Goal: Transaction & Acquisition: Purchase product/service

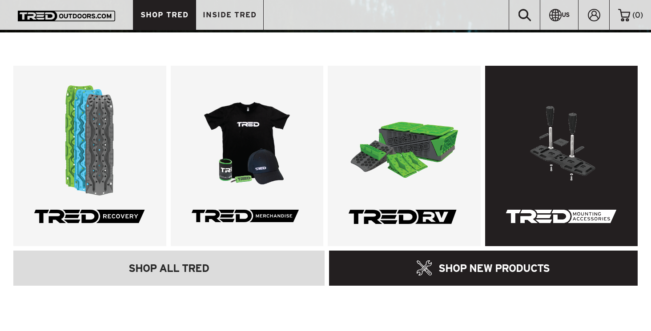
click at [543, 185] on link at bounding box center [561, 156] width 153 height 181
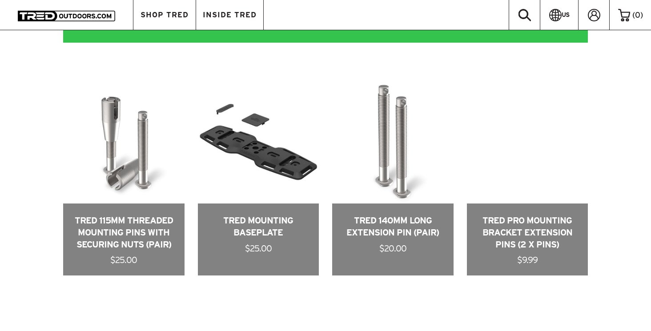
scroll to position [403, 0]
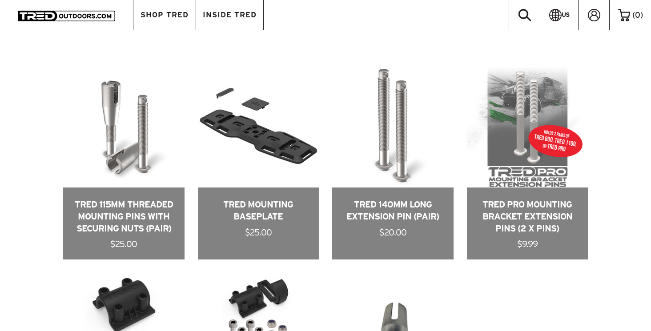
click at [29, 181] on div "RECOVERY RV MOUNTING ALL STUCK? FIND WHICH BOARD IS RIGHT FOR YOU ADD TO CART T…" at bounding box center [325, 217] width 651 height 647
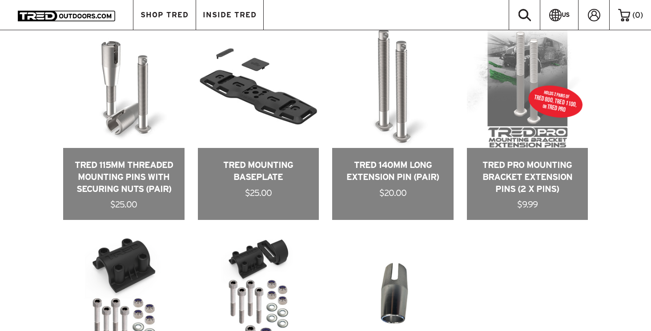
scroll to position [444, 0]
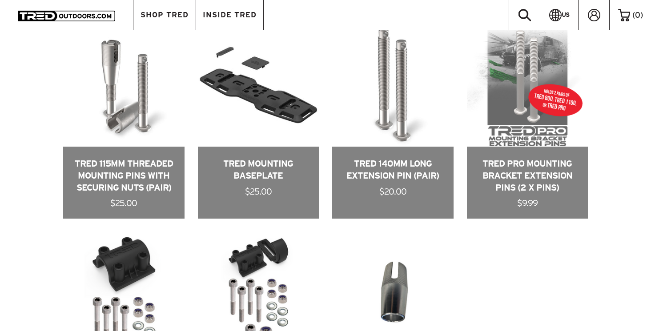
click at [636, 200] on div "RECOVERY RV MOUNTING ALL STUCK? FIND WHICH BOARD IS RIGHT FOR YOU ADD TO CART T…" at bounding box center [325, 176] width 651 height 647
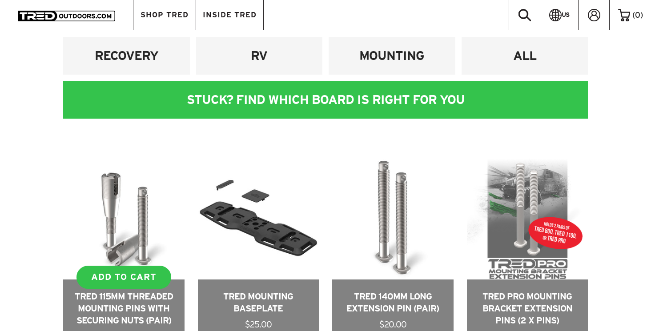
scroll to position [278, 0]
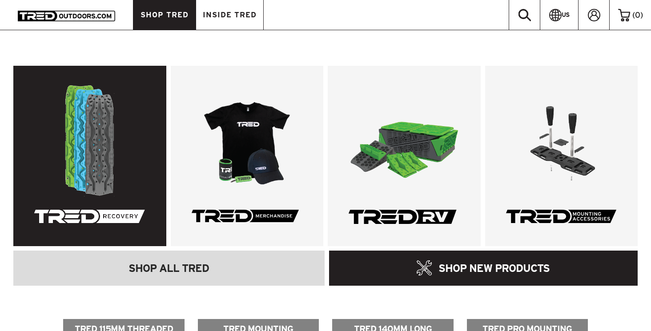
click at [105, 143] on link at bounding box center [89, 156] width 153 height 181
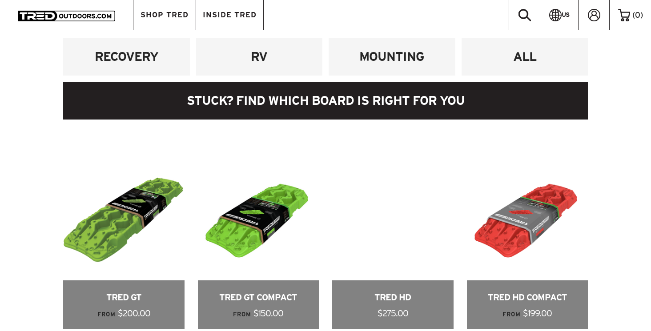
scroll to position [369, 0]
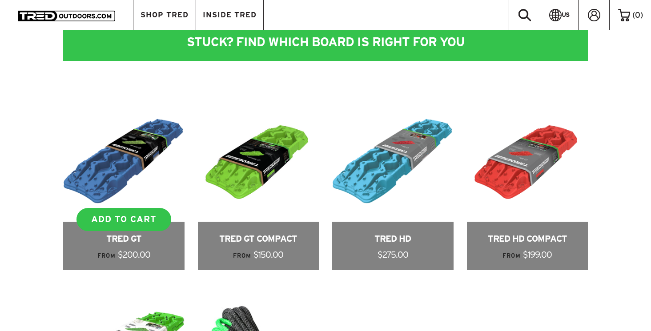
click at [153, 189] on link at bounding box center [123, 185] width 121 height 169
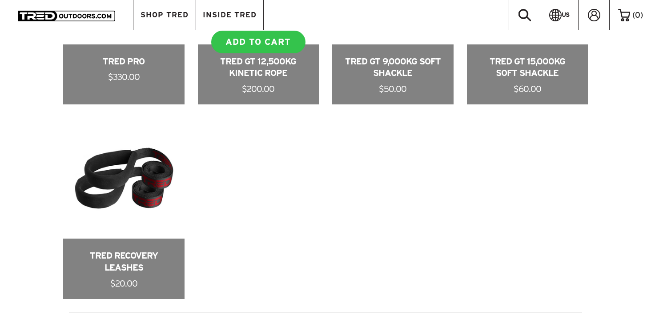
scroll to position [762, 0]
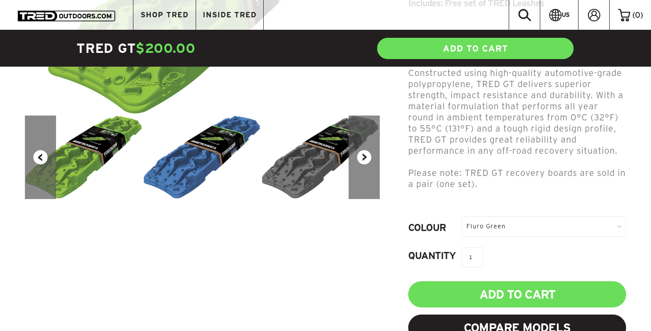
scroll to position [184, 0]
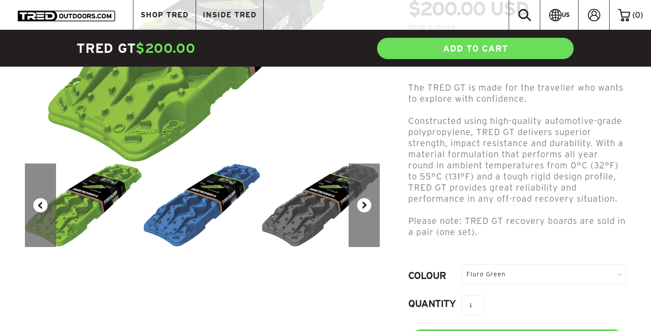
click at [368, 208] on button "Next" at bounding box center [364, 206] width 31 height 84
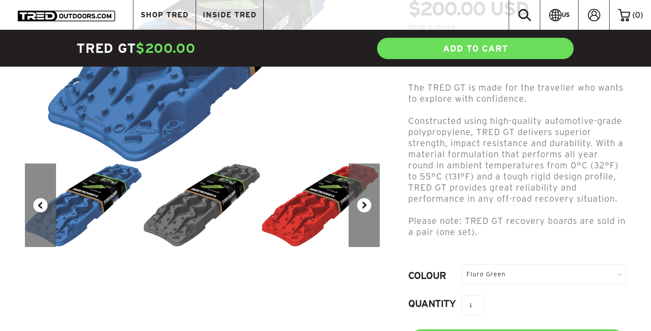
click at [368, 208] on button "Next" at bounding box center [364, 206] width 31 height 84
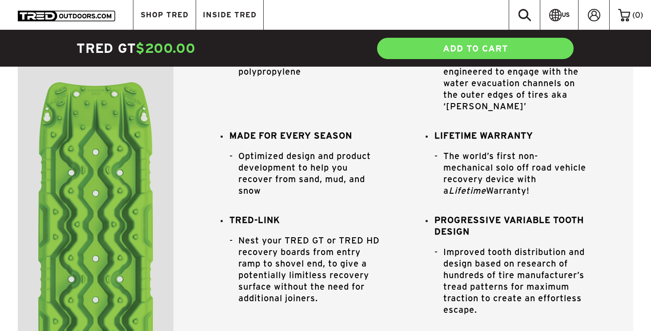
scroll to position [745, 0]
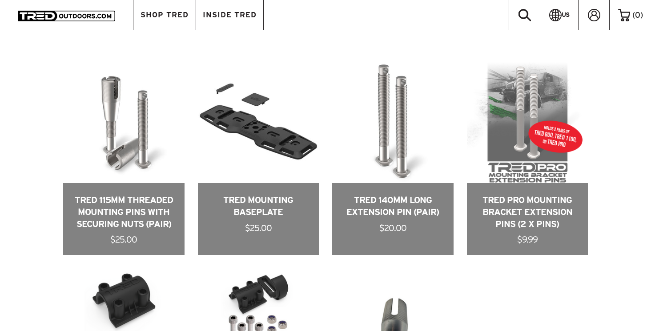
scroll to position [356, 0]
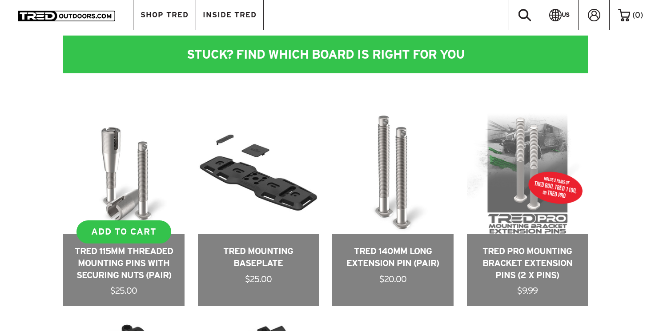
click at [131, 181] on link at bounding box center [123, 209] width 121 height 193
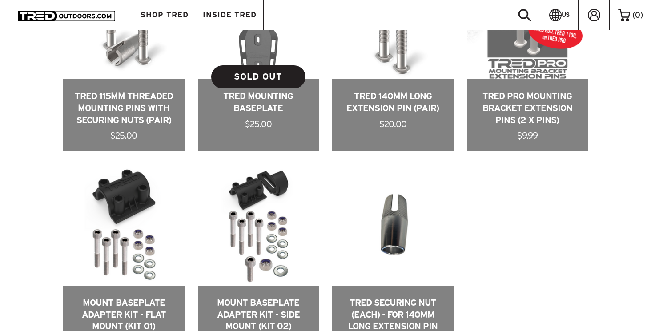
scroll to position [540, 0]
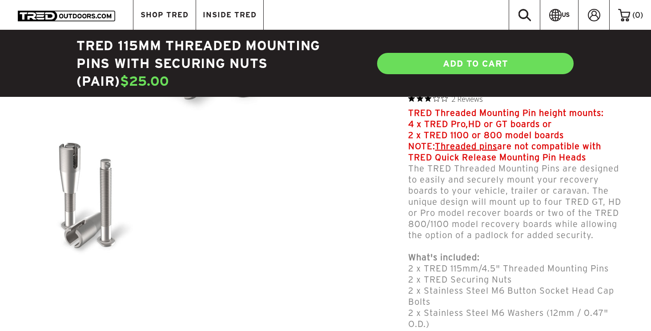
scroll to position [254, 0]
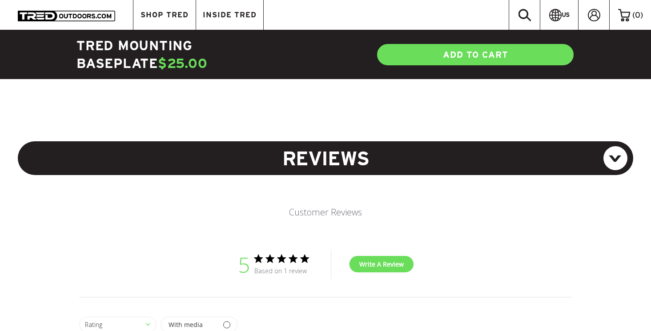
scroll to position [1070, 0]
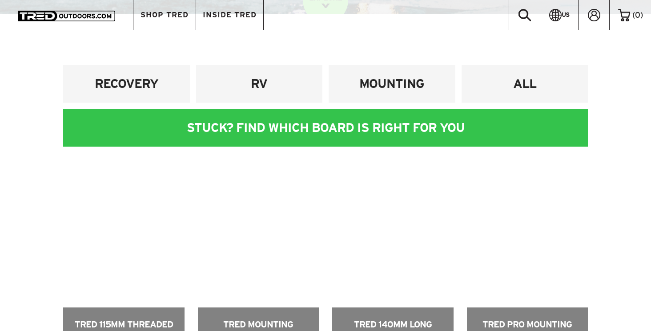
scroll to position [296, 0]
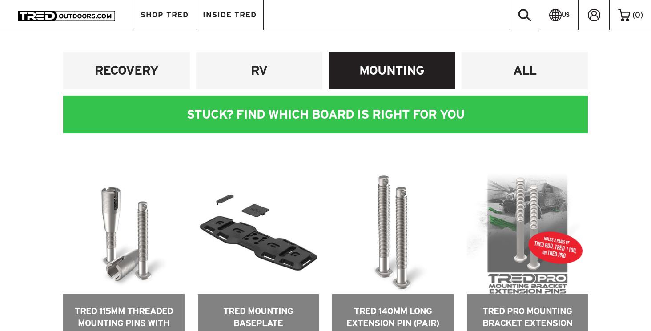
click at [389, 71] on h4 "MOUNTING" at bounding box center [391, 70] width 113 height 16
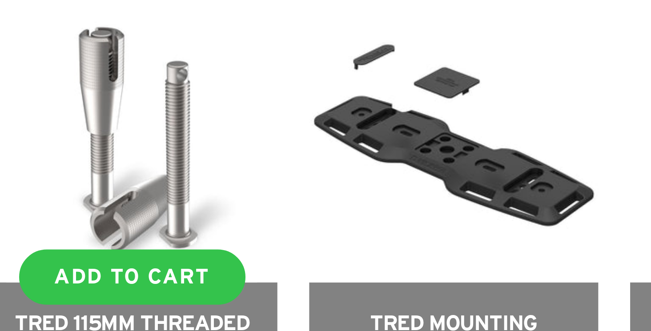
scroll to position [387, 0]
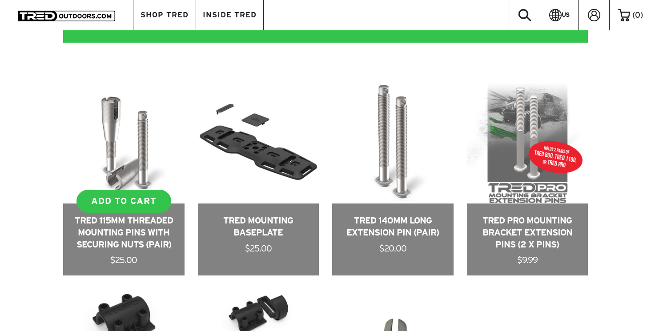
click at [124, 169] on link at bounding box center [123, 179] width 121 height 193
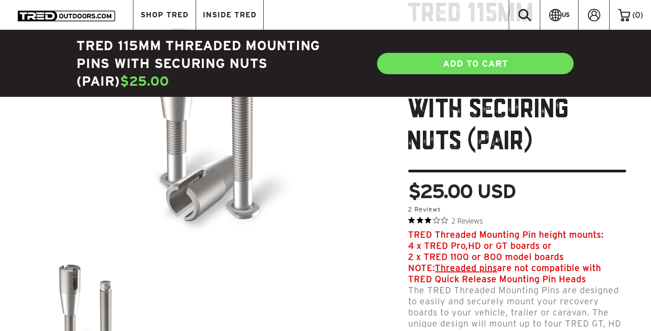
scroll to position [141, 0]
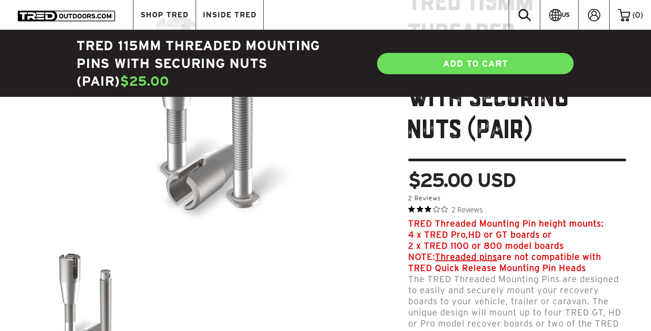
click at [509, 180] on span "$25.00 USD" at bounding box center [461, 180] width 107 height 20
drag, startPoint x: 529, startPoint y: 181, endPoint x: 532, endPoint y: 188, distance: 8.0
click at [537, 168] on div "TRED 115mm Threaded Mounting Pins with Securing Nuts (Pair) $25.00 USD 5.0 star…" at bounding box center [510, 289] width 246 height 602
click at [532, 189] on p "$25.00 USD" at bounding box center [517, 182] width 218 height 24
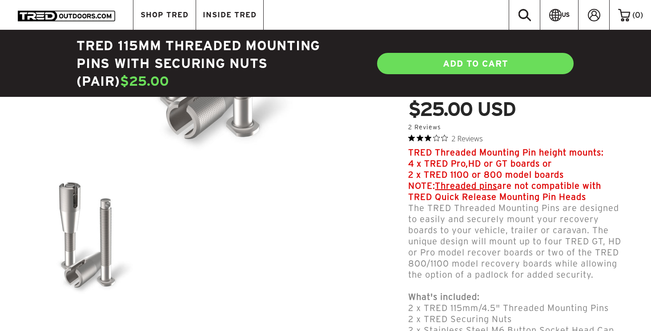
scroll to position [192, 0]
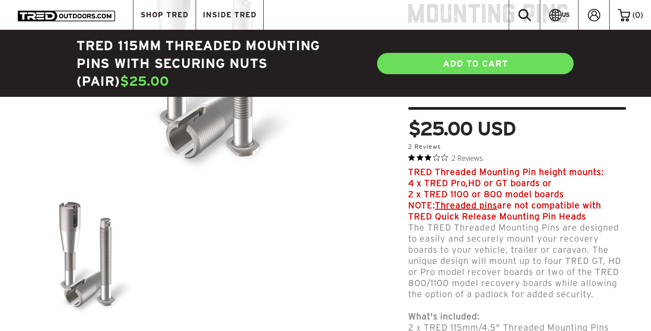
click at [464, 158] on span "2 Reviews" at bounding box center [467, 157] width 32 height 13
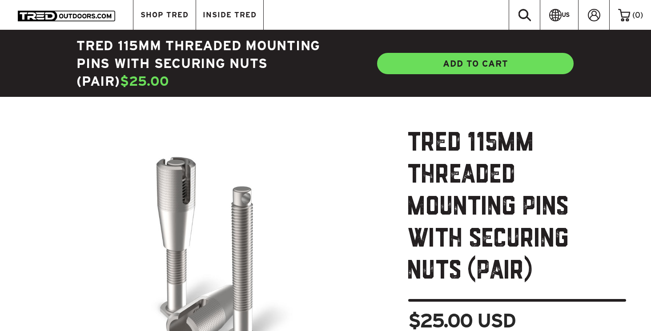
scroll to position [0, 0]
click at [498, 64] on link "ADD TO CART" at bounding box center [475, 63] width 198 height 23
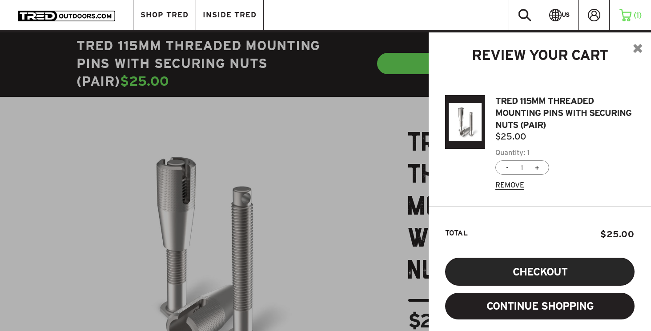
click at [517, 271] on button "Checkout" at bounding box center [539, 272] width 189 height 28
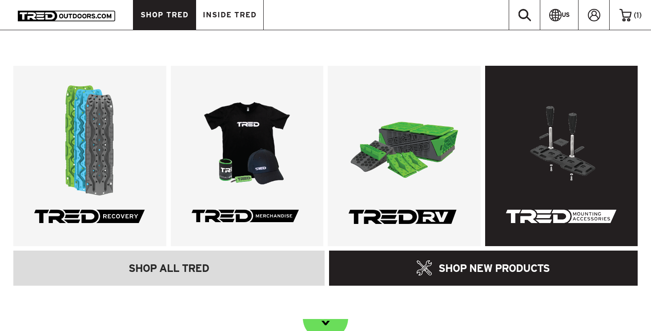
click at [592, 126] on link at bounding box center [561, 156] width 153 height 181
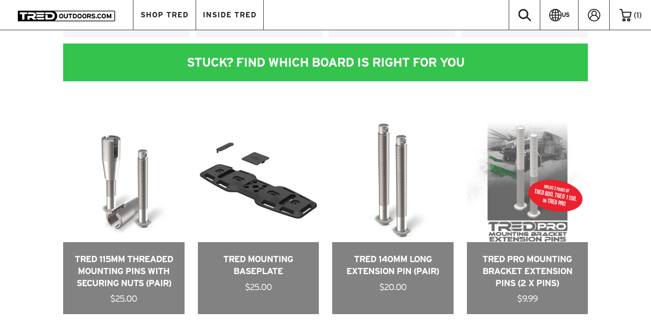
scroll to position [348, 0]
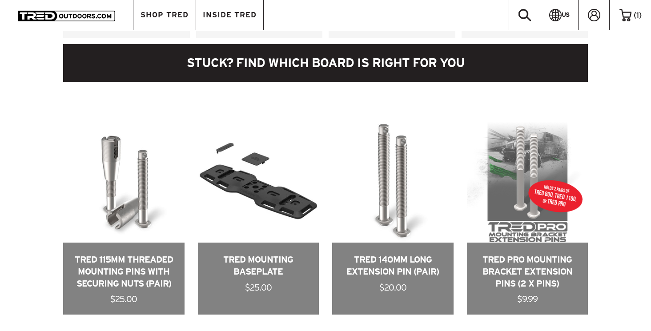
click at [268, 60] on link at bounding box center [325, 63] width 525 height 38
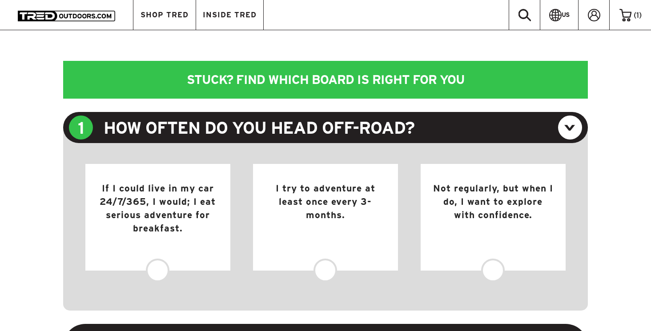
scroll to position [343, 0]
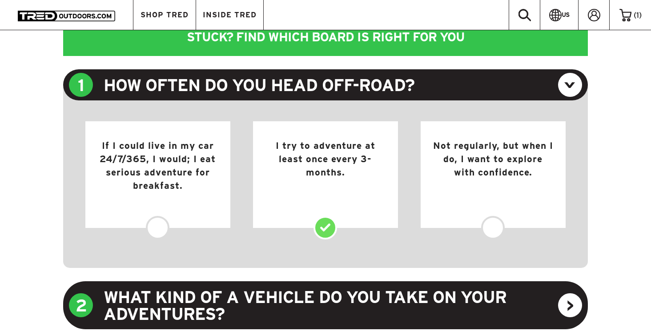
click at [323, 228] on div "I try to adventure at least once every 3-months." at bounding box center [325, 174] width 145 height 107
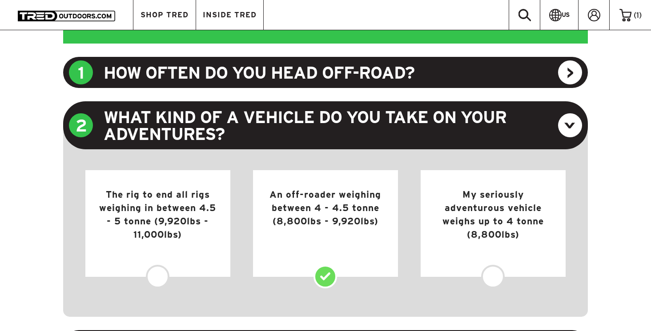
scroll to position [363, 0]
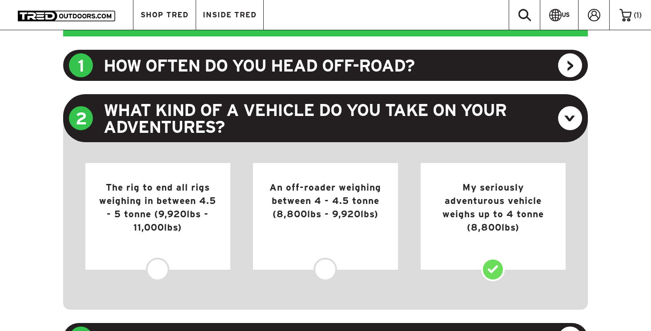
click at [482, 270] on div "My seriously adventurous vehicle weighs up to 4 tonne (8,800lbs)" at bounding box center [493, 216] width 145 height 107
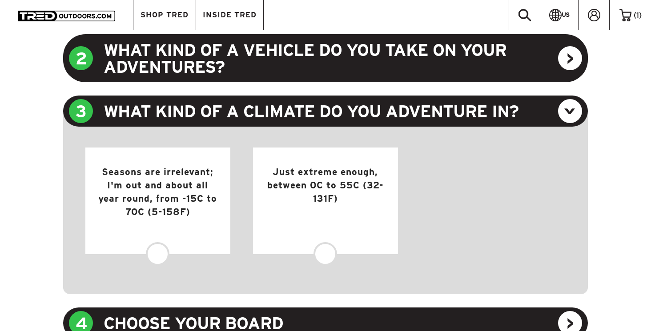
scroll to position [452, 0]
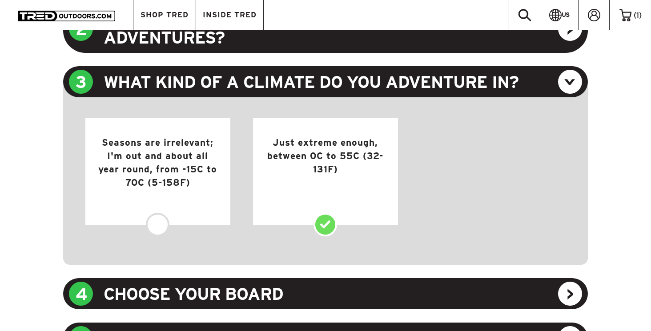
click at [326, 222] on div "Just extreme enough, between 0C to 55C (32-131F)" at bounding box center [325, 171] width 145 height 107
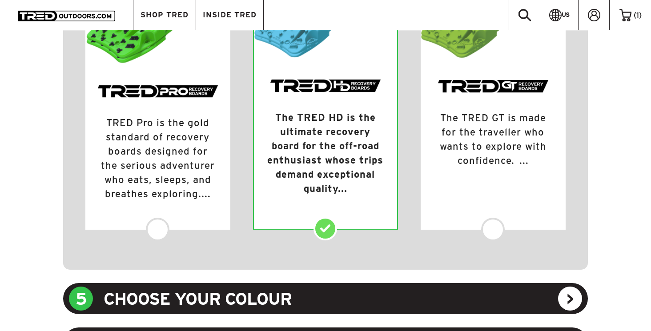
scroll to position [711, 0]
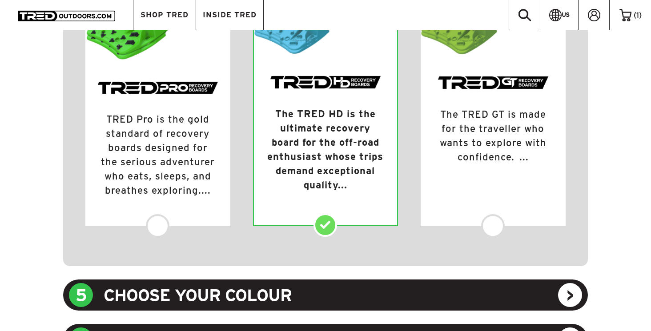
click at [336, 232] on div "TRED Pro TRED Pro is the gold standard of recovery boards designed for the seri…" at bounding box center [325, 98] width 480 height 291
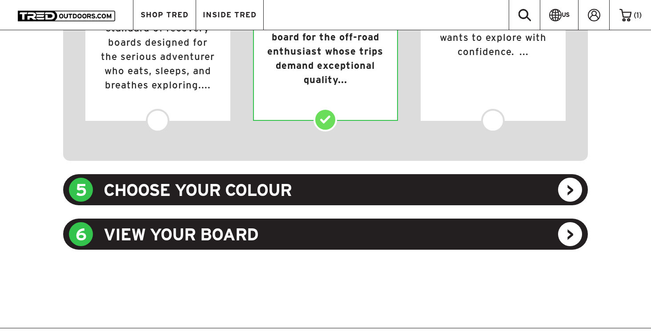
click at [346, 196] on div "5 CHOOSE YOUR COLOUR" at bounding box center [325, 189] width 525 height 31
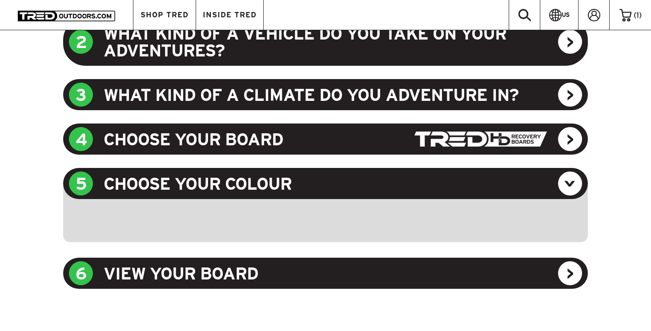
scroll to position [448, 0]
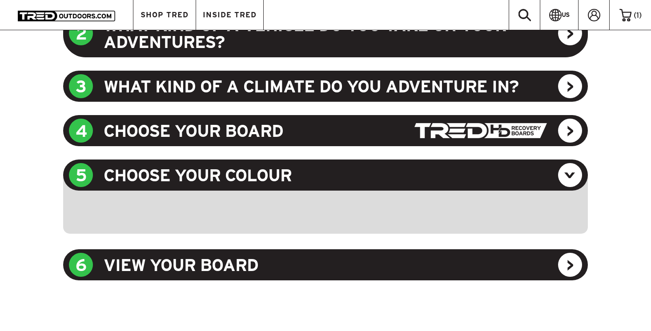
click at [565, 177] on div "5 CHOOSE YOUR COLOUR" at bounding box center [325, 175] width 525 height 31
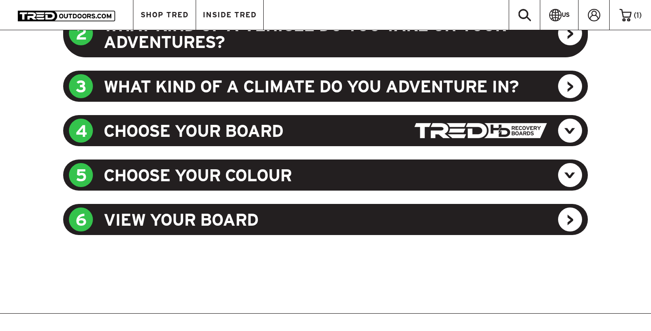
click at [563, 133] on div "4 CHOOSE YOUR BOARD" at bounding box center [325, 130] width 525 height 31
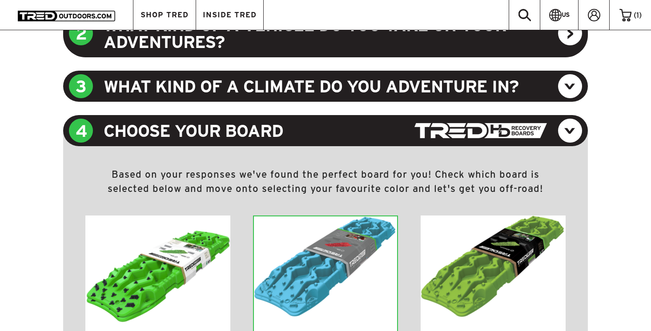
click at [481, 221] on img at bounding box center [493, 267] width 145 height 102
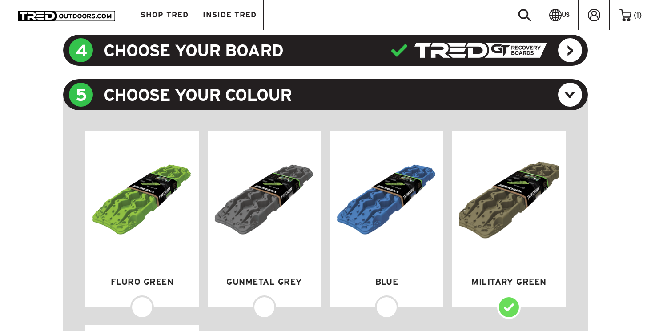
scroll to position [584, 0]
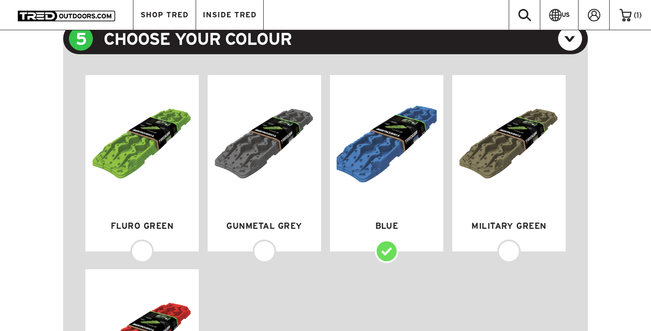
click at [411, 179] on img at bounding box center [387, 144] width 110 height 137
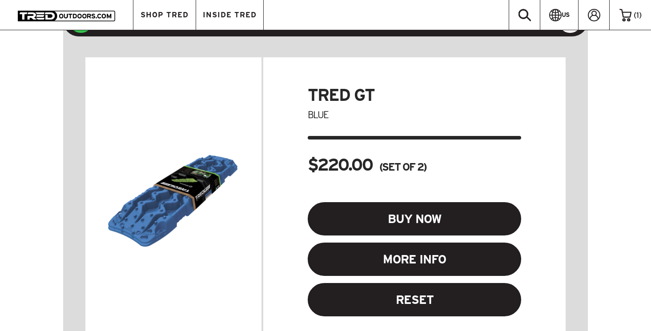
scroll to position [647, 0]
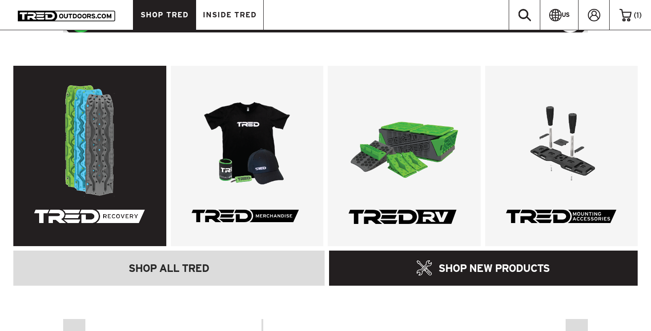
click at [111, 137] on link at bounding box center [89, 156] width 153 height 181
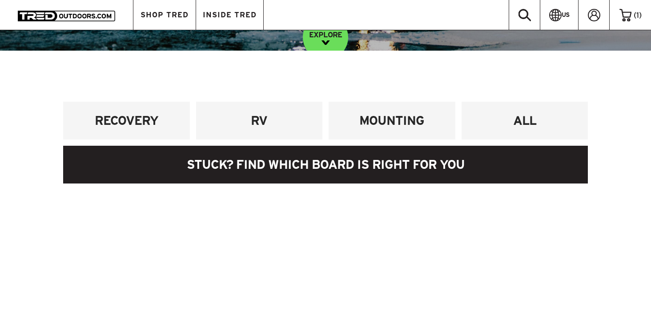
scroll to position [264, 0]
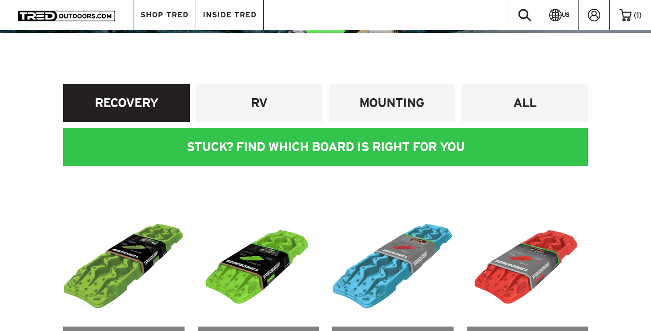
click at [126, 113] on link "RECOVERY" at bounding box center [126, 103] width 127 height 38
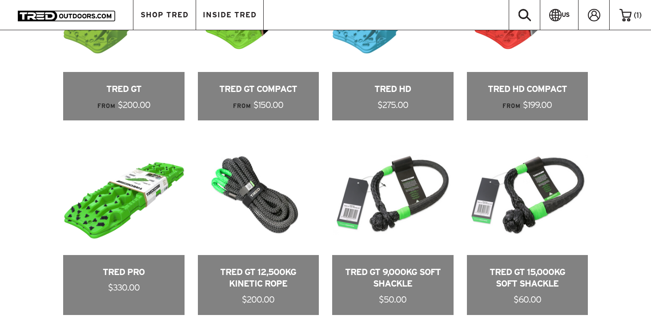
scroll to position [598, 0]
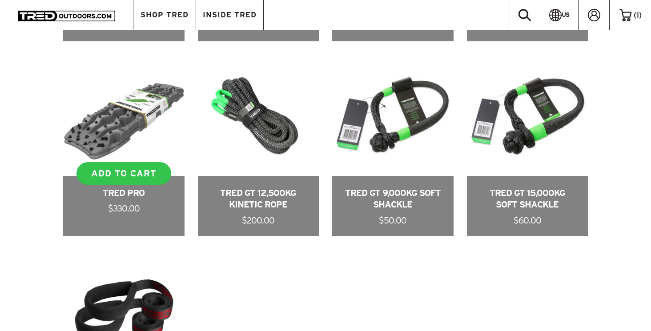
click at [115, 123] on link at bounding box center [123, 145] width 121 height 181
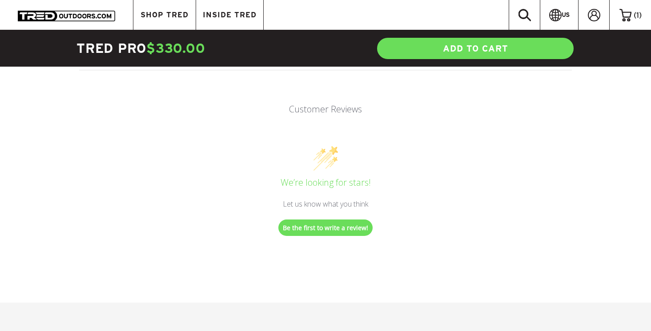
scroll to position [1778, 0]
